Goal: Information Seeking & Learning: Understand process/instructions

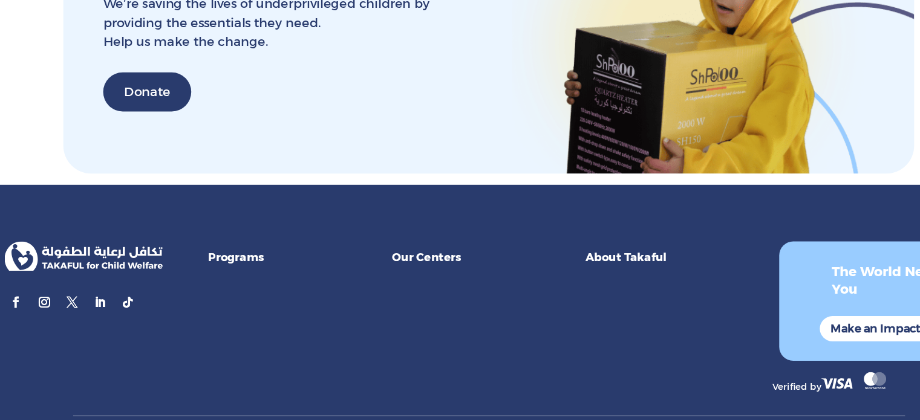
scroll to position [4312, 0]
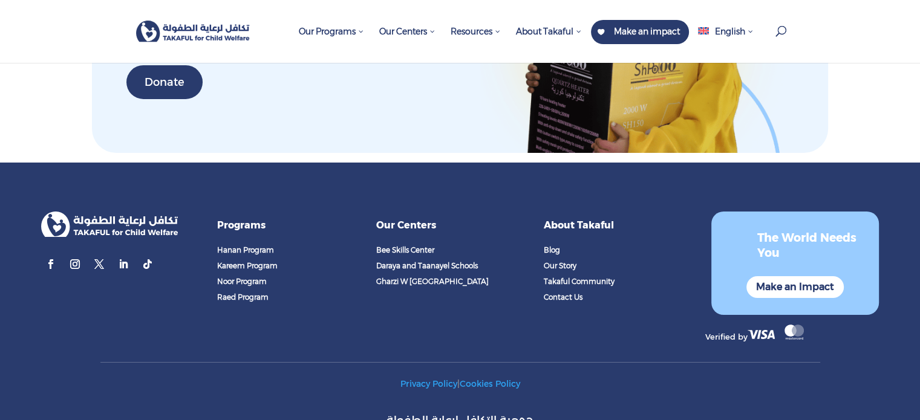
click at [424, 379] on link "Privacy Policy" at bounding box center [429, 384] width 57 height 11
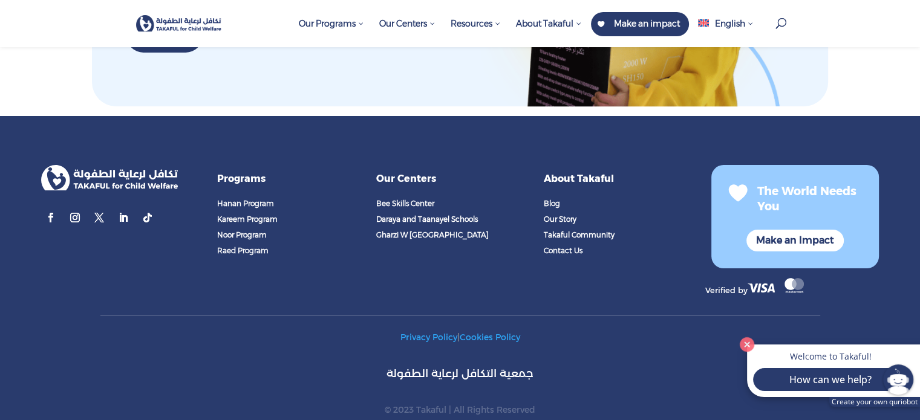
scroll to position [4555, 0]
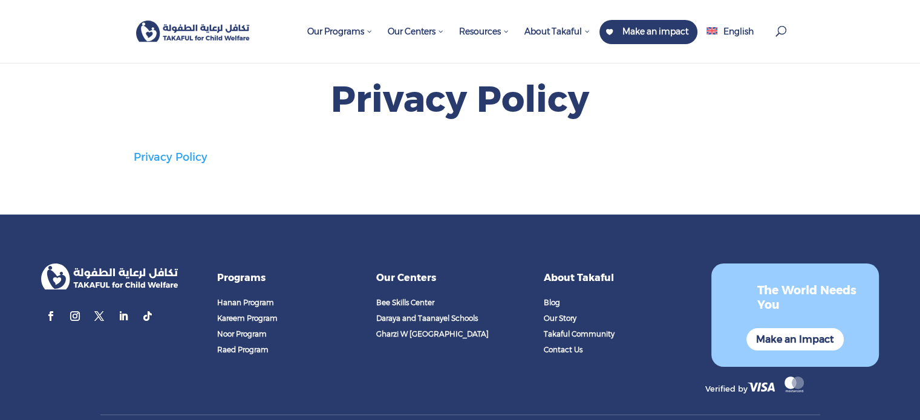
click at [159, 159] on link "Privacy Policy" at bounding box center [171, 157] width 74 height 13
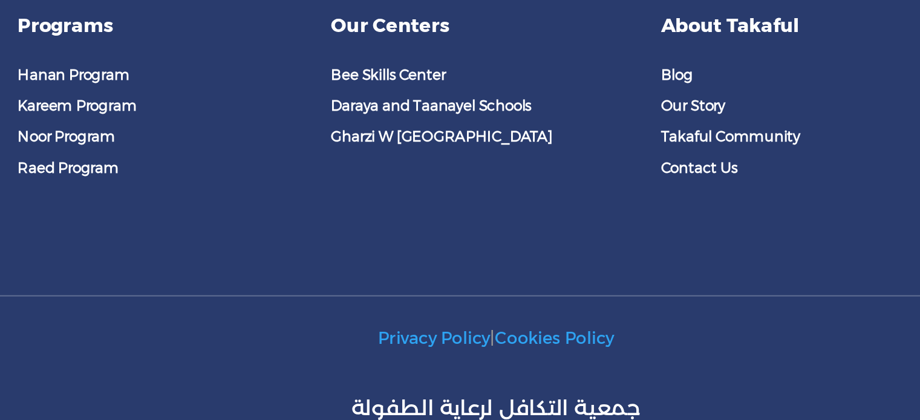
scroll to position [354, 0]
